Goal: Navigation & Orientation: Find specific page/section

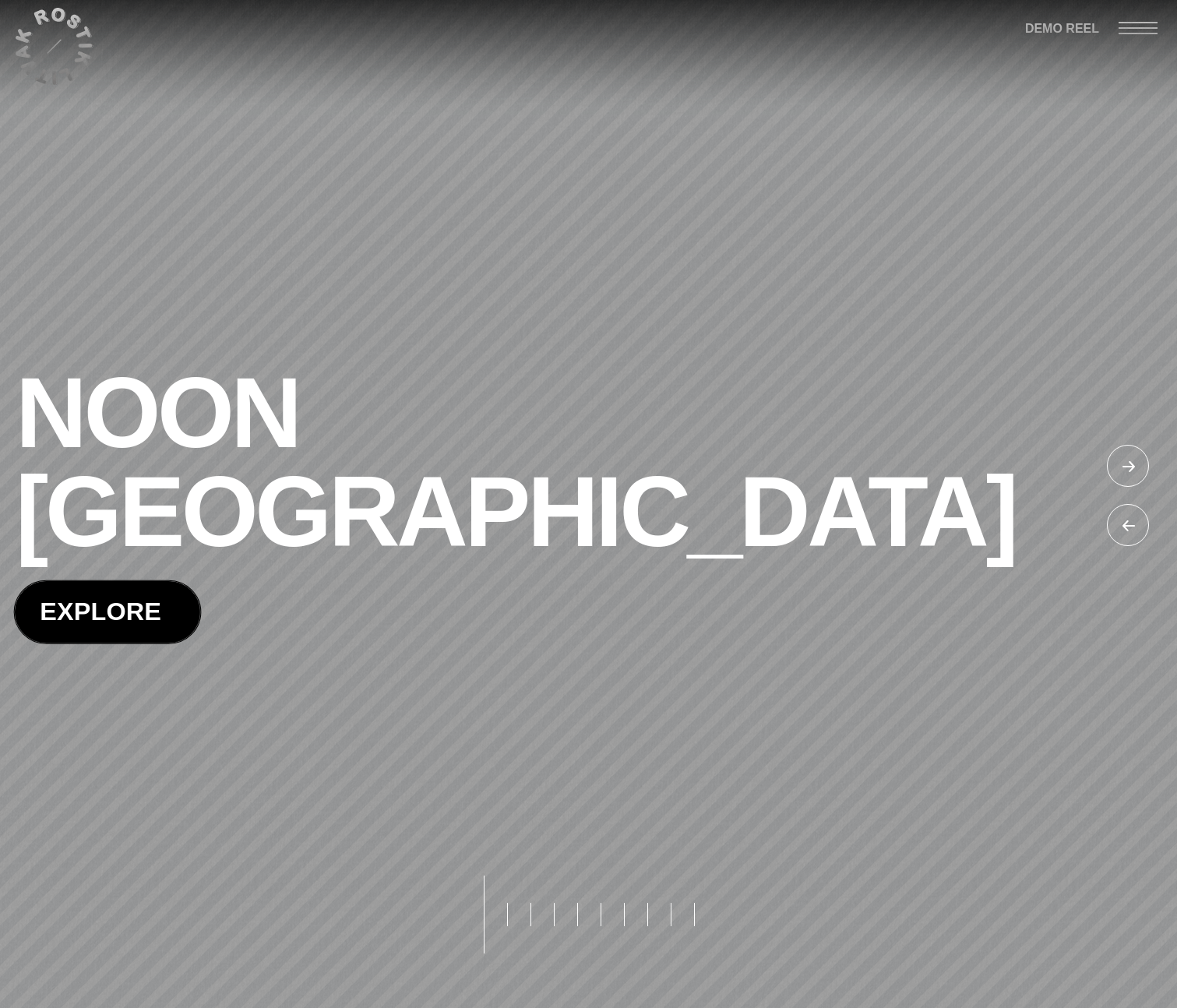
click at [133, 581] on span at bounding box center [107, 611] width 185 height 62
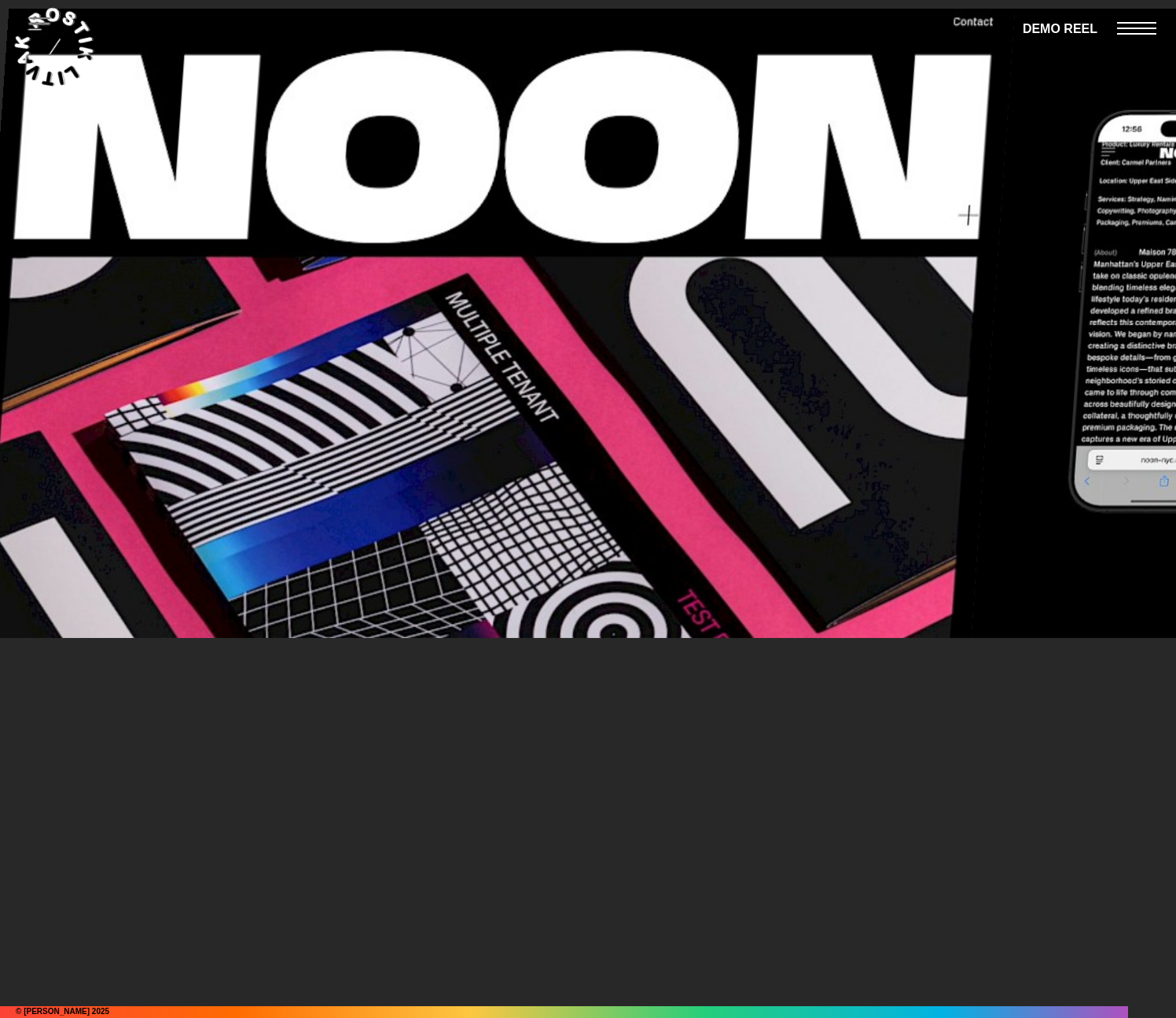
scroll to position [20875, 0]
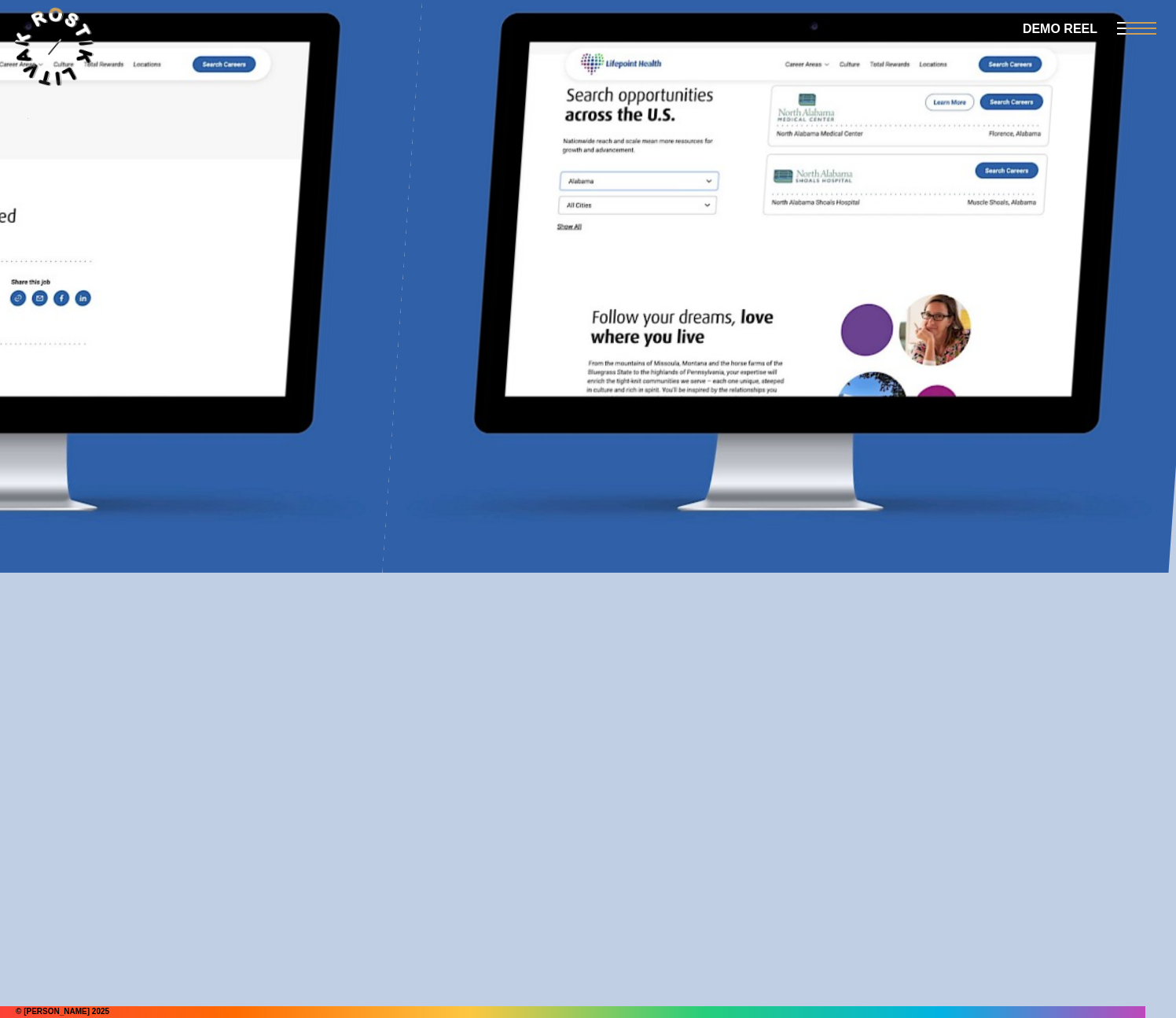
scroll to position [23111, 0]
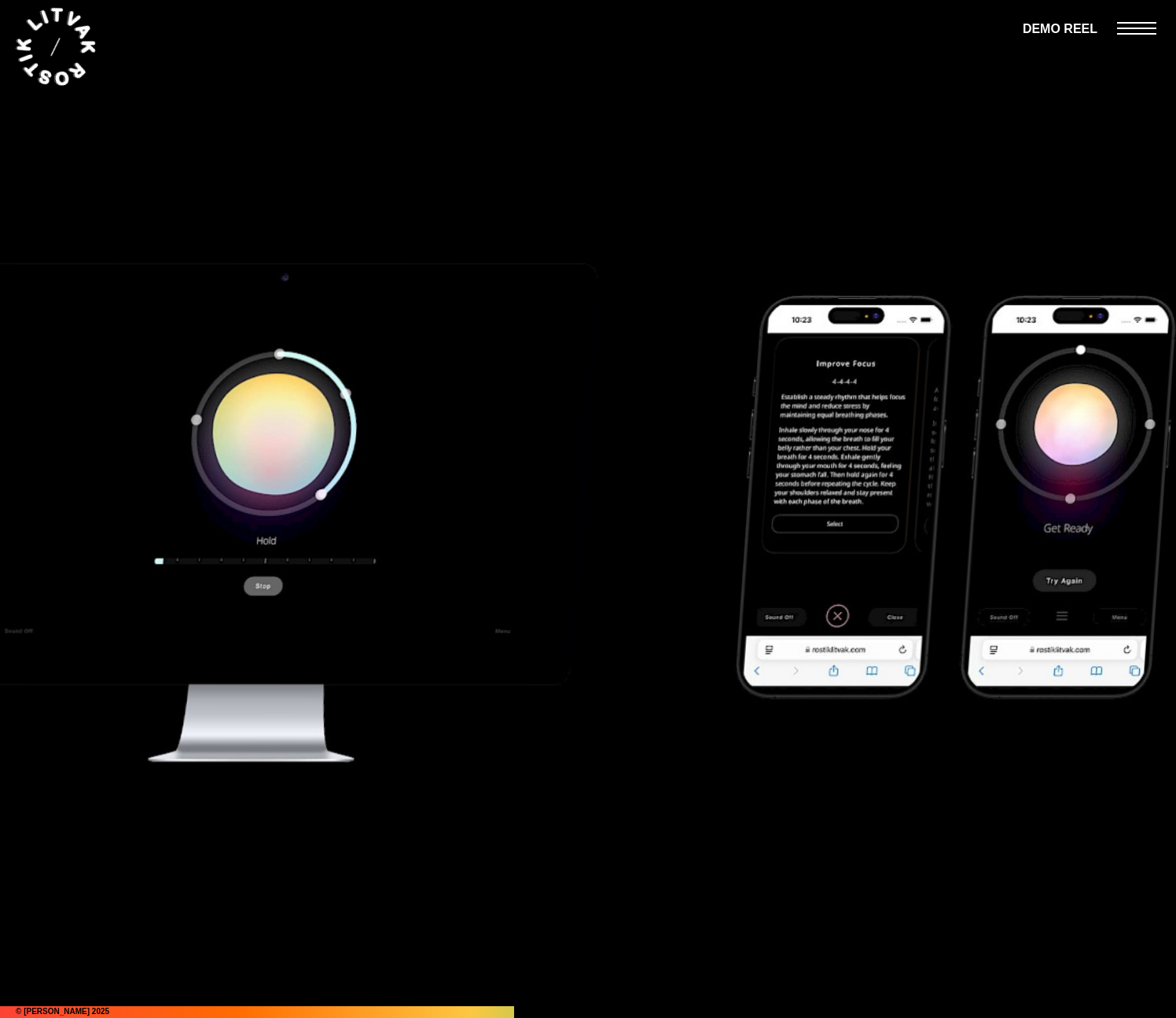
scroll to position [9703, 0]
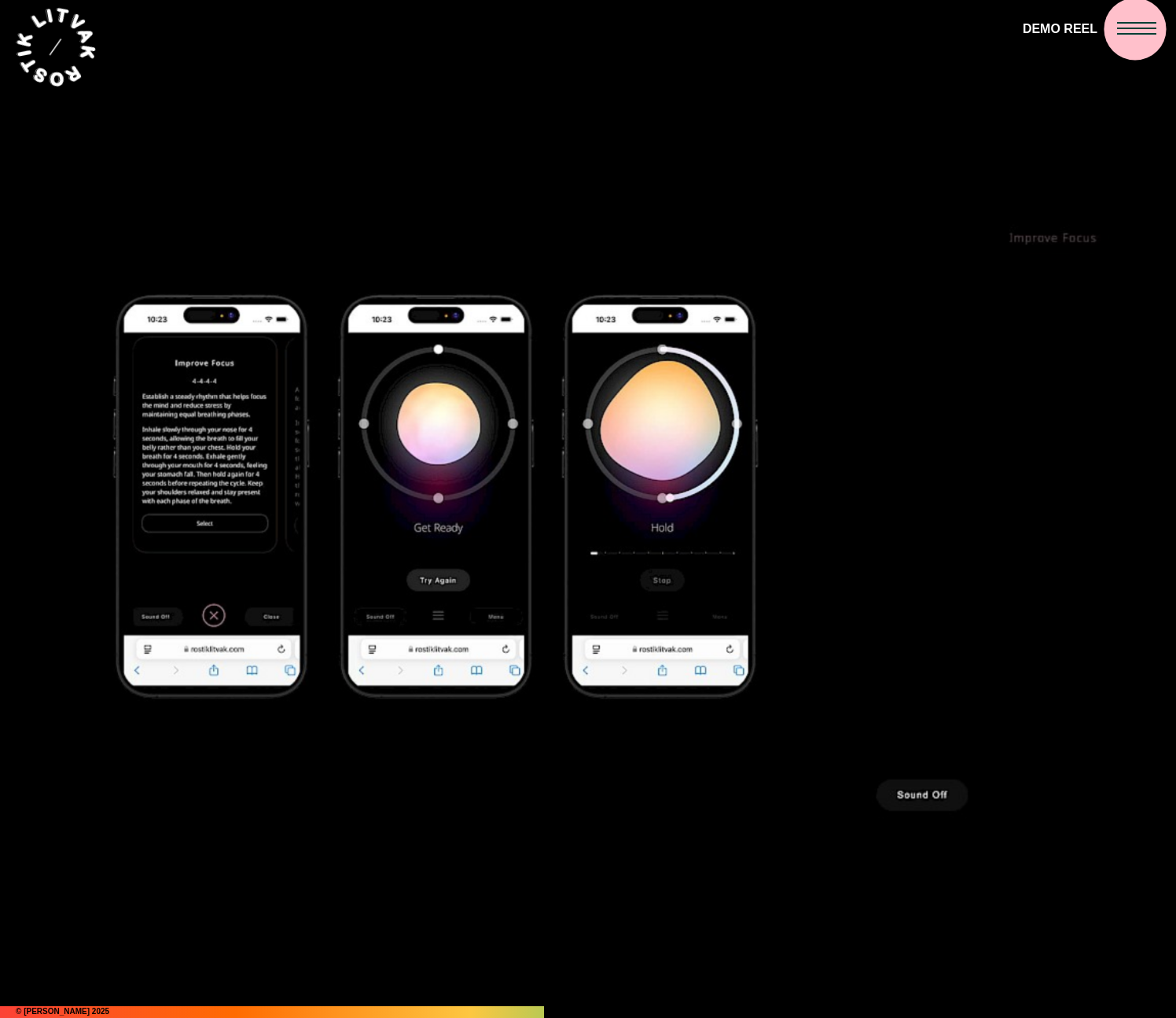
click at [1126, 29] on div at bounding box center [1146, 27] width 59 height 55
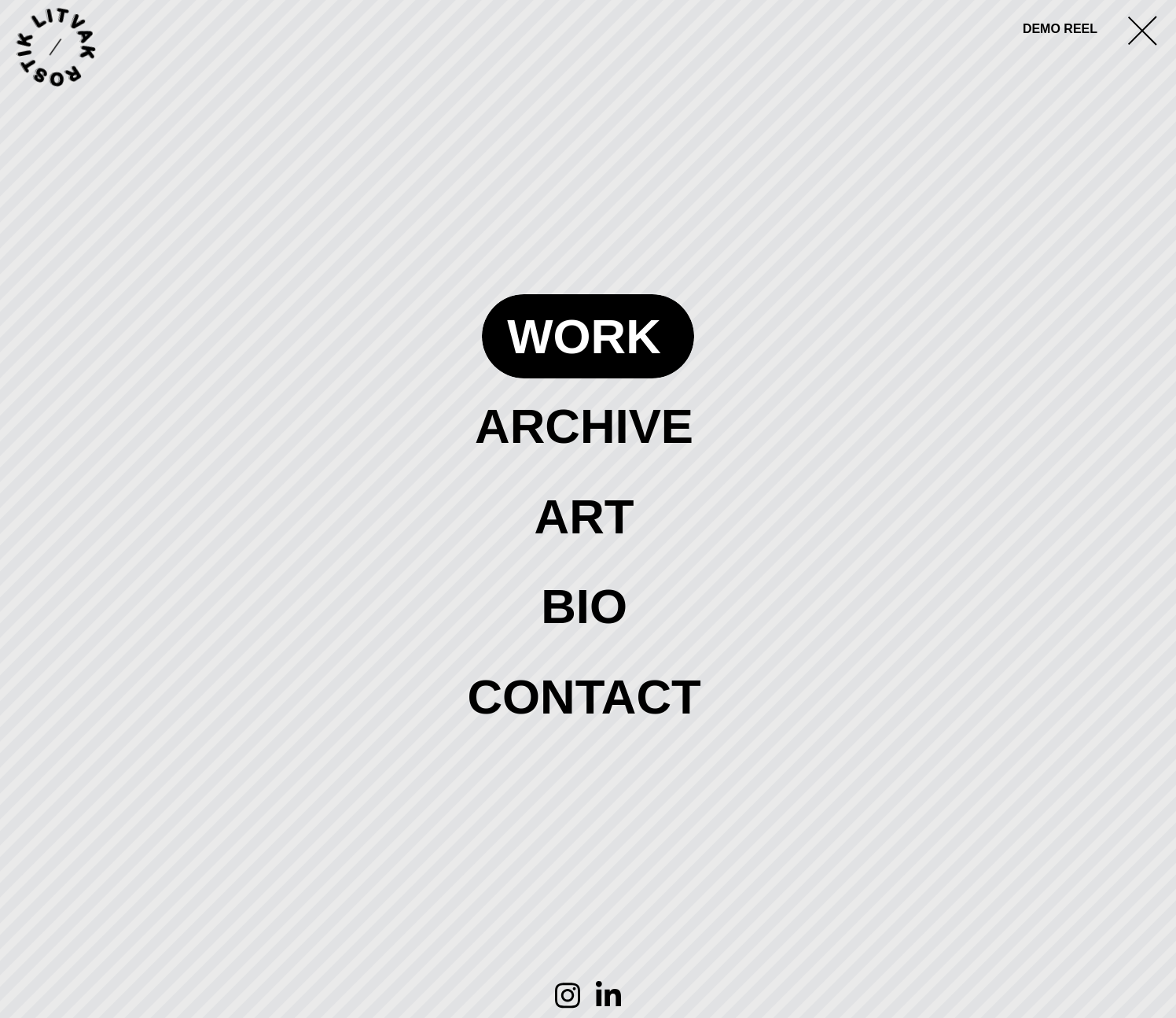
click at [572, 294] on span at bounding box center [588, 335] width 211 height 83
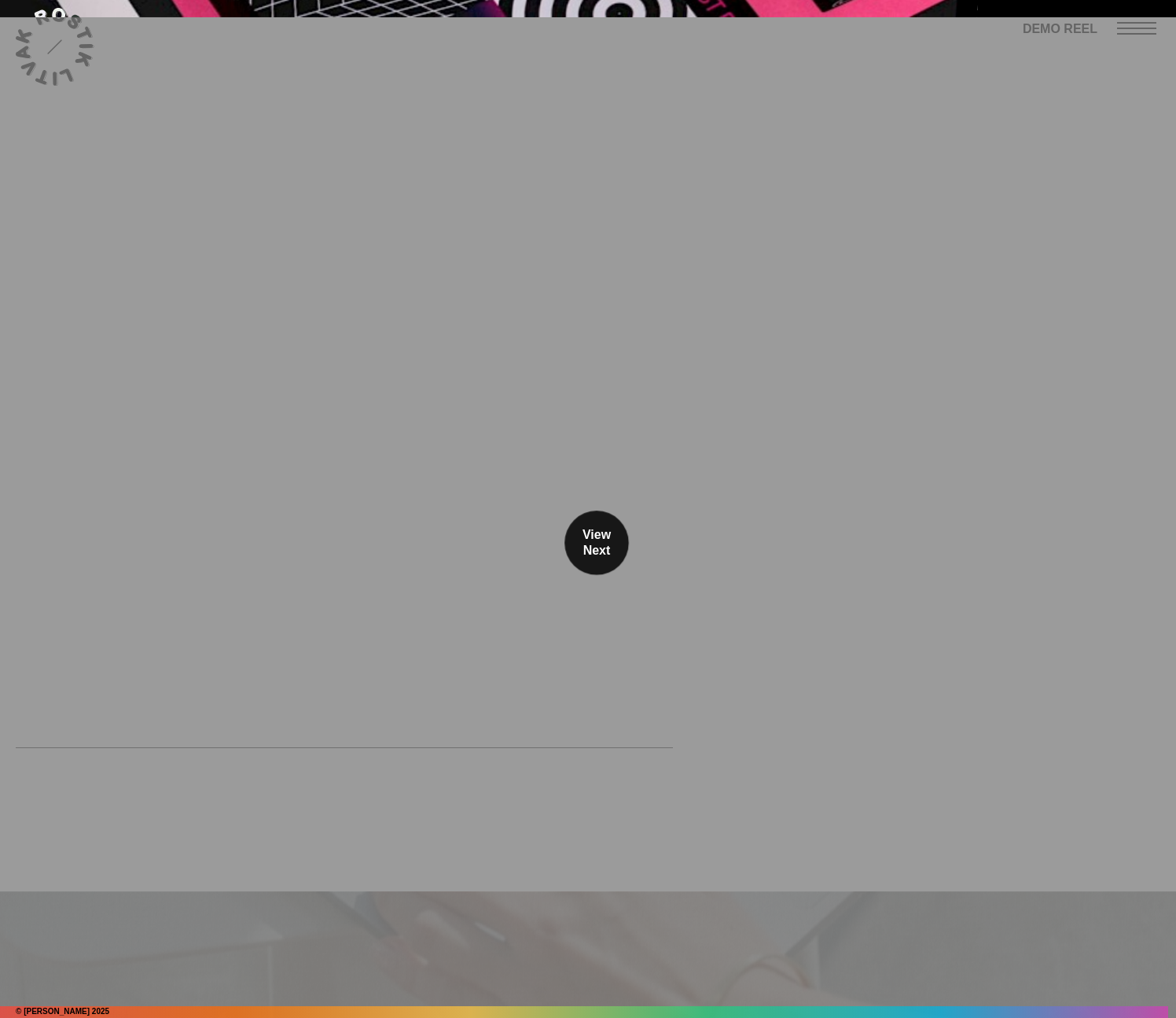
scroll to position [20875, 0]
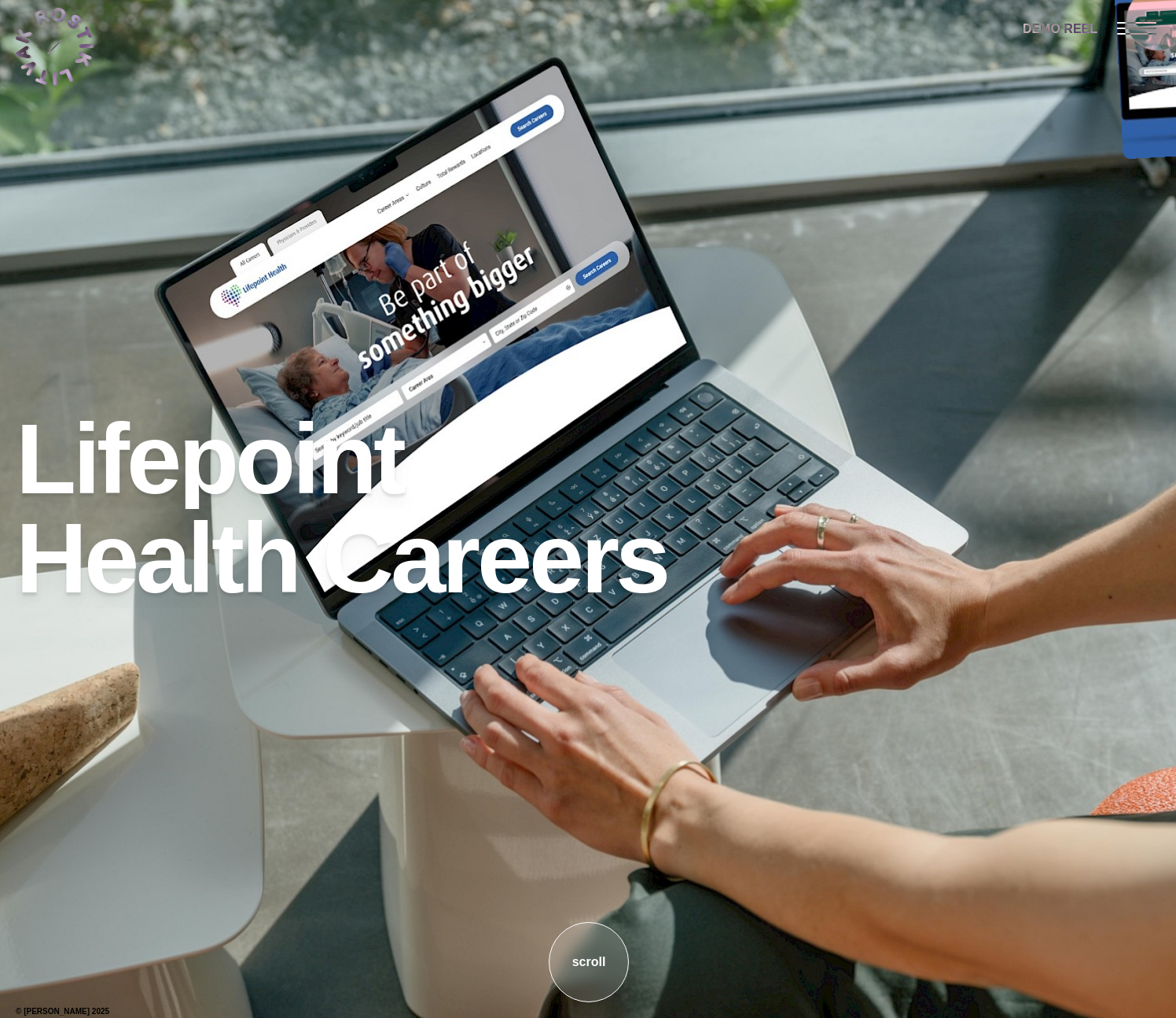
click at [1139, 22] on span at bounding box center [1137, 23] width 39 height 2
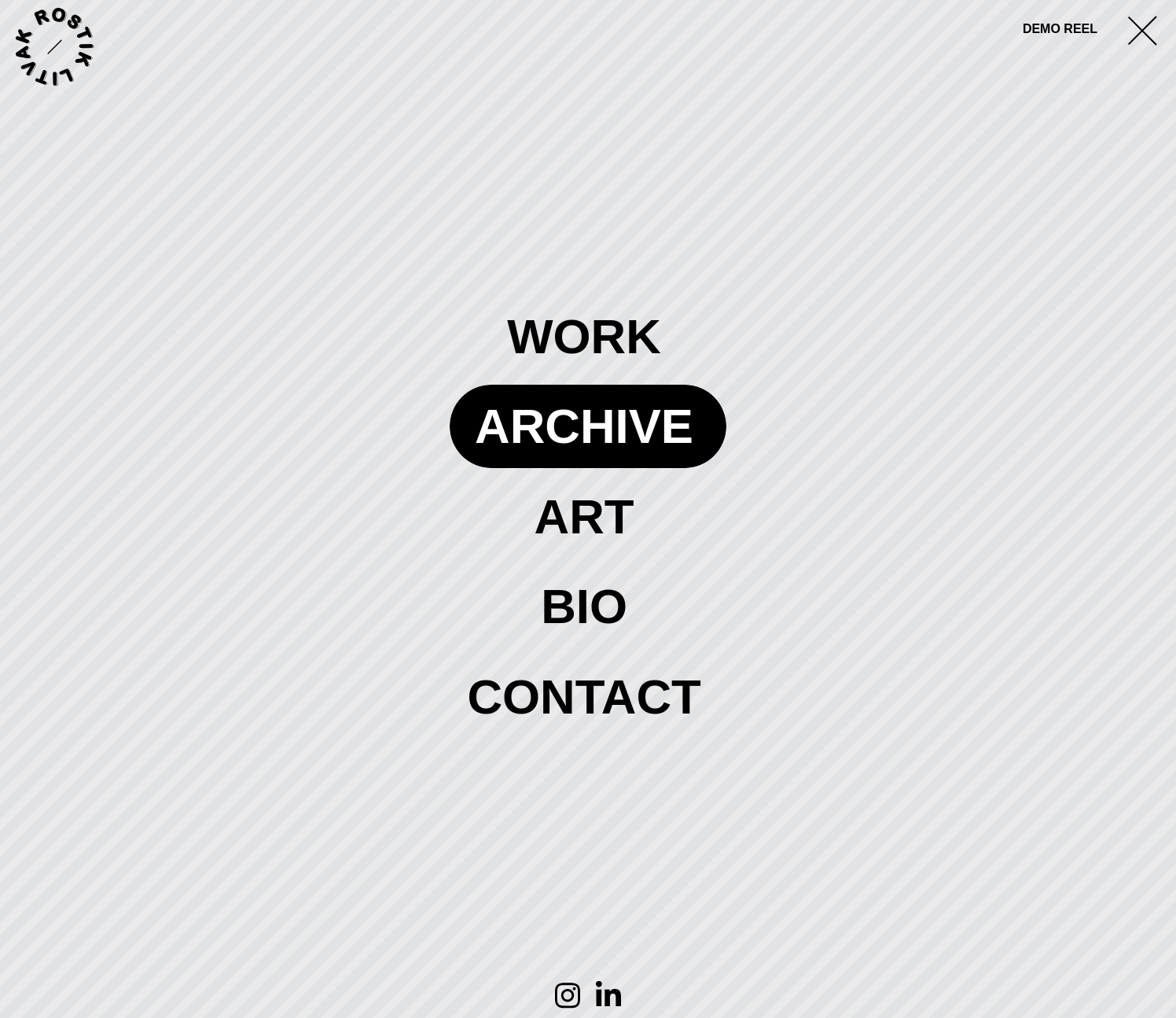
scroll to position [1447, 0]
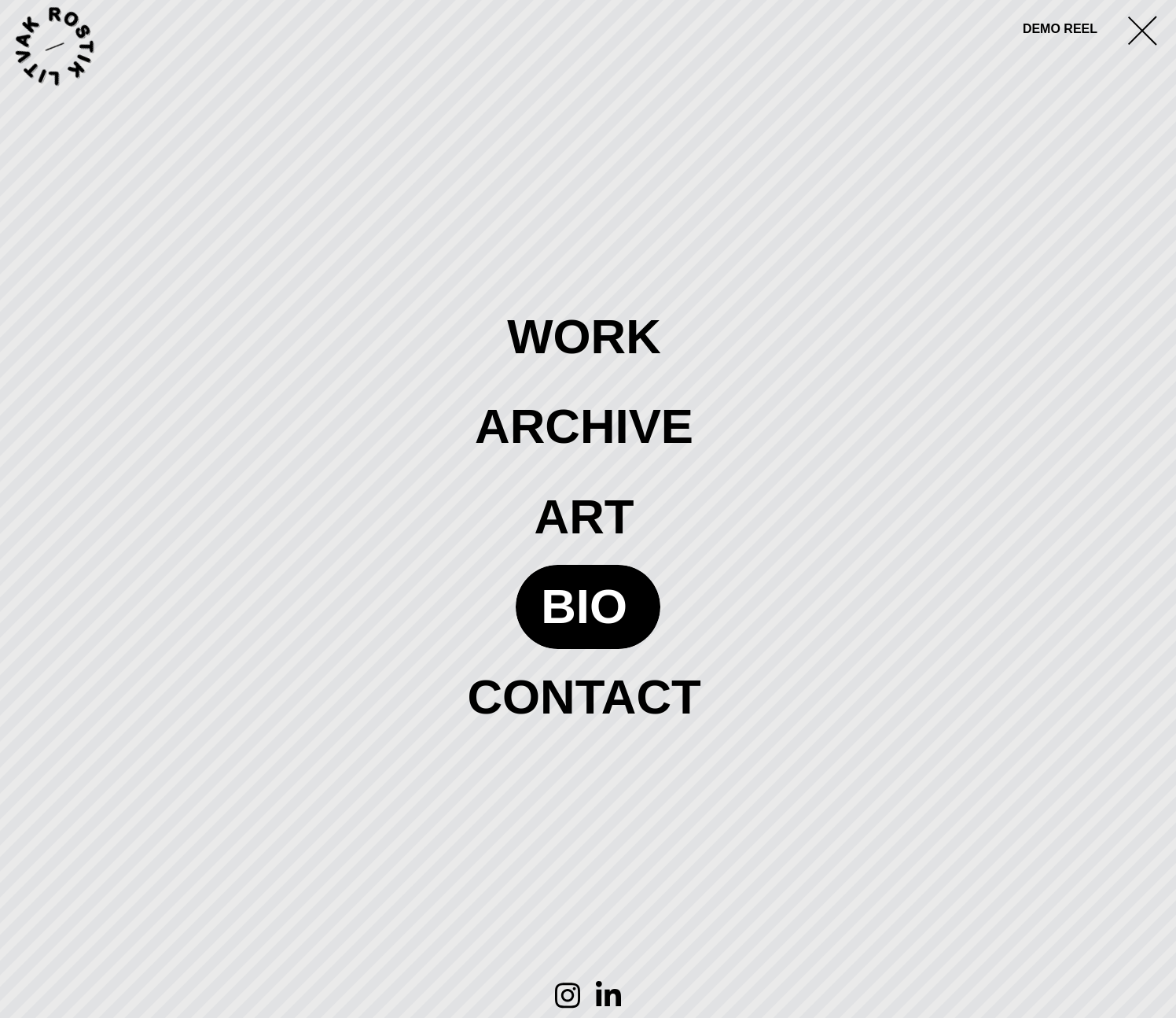
click at [566, 590] on span at bounding box center [588, 605] width 144 height 83
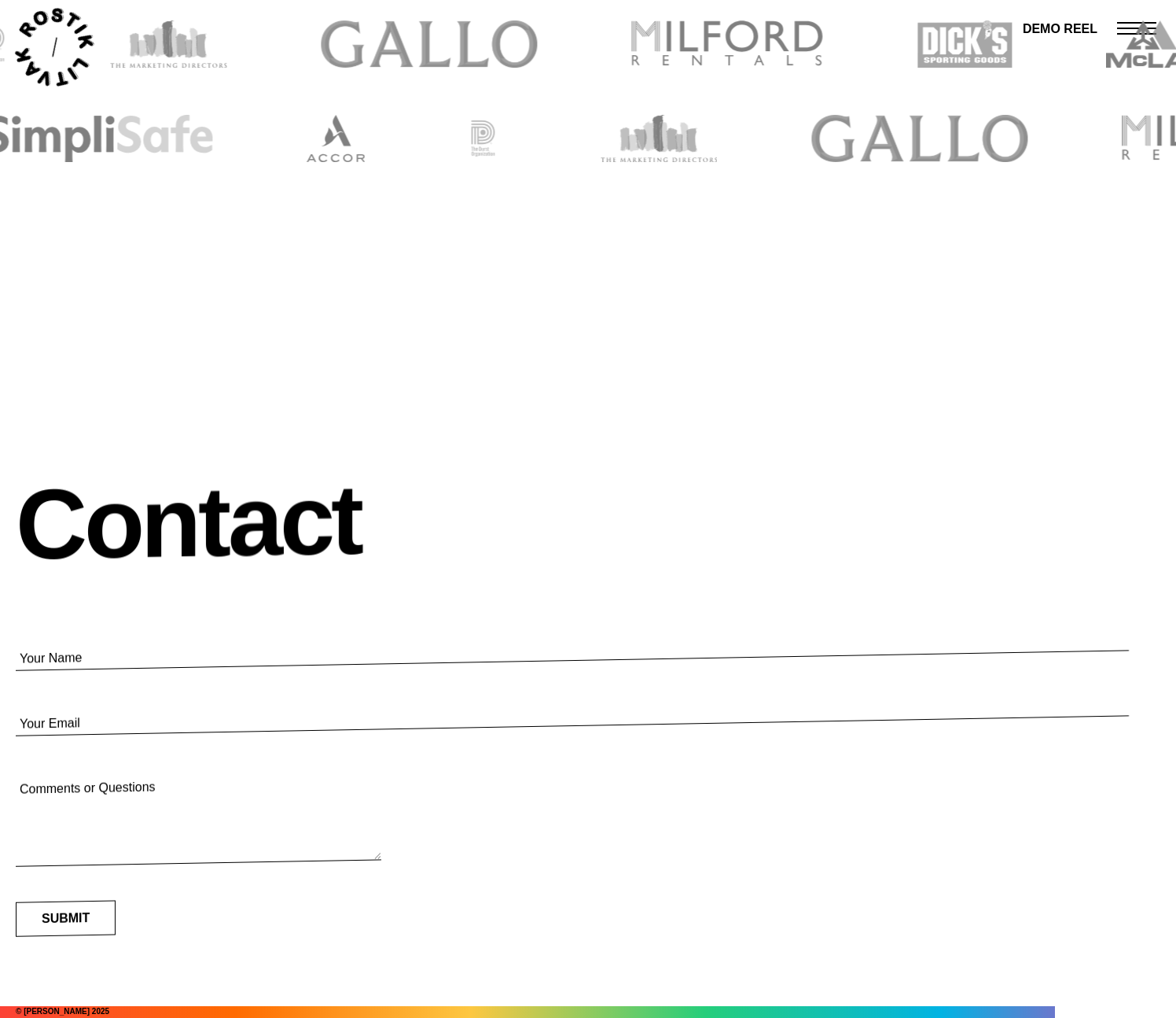
scroll to position [1149, 0]
